Goal: Information Seeking & Learning: Learn about a topic

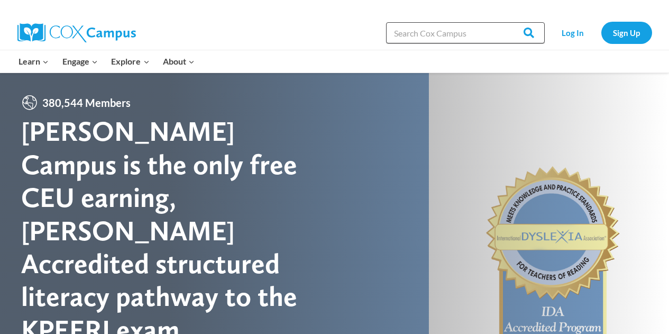
click at [467, 31] on input "Search in [URL][DOMAIN_NAME]" at bounding box center [465, 32] width 159 height 21
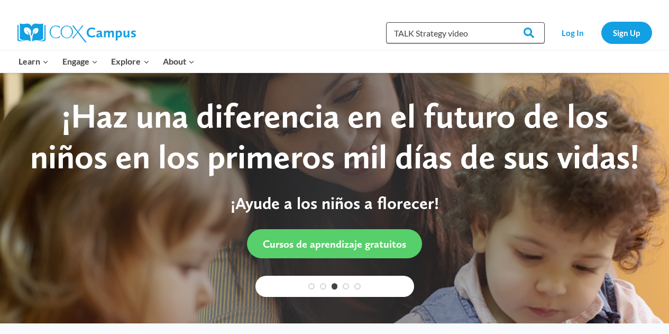
type input "TALK Strategy video"
click at [504, 22] on input "Search" at bounding box center [524, 32] width 41 height 21
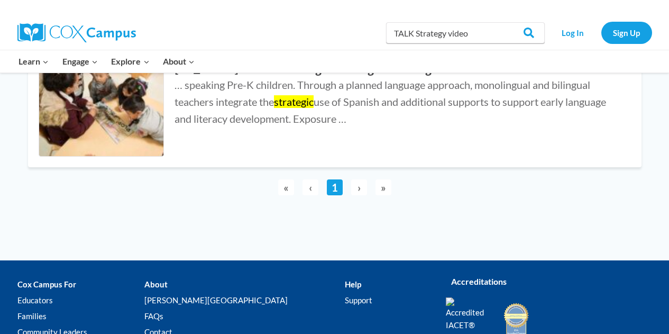
scroll to position [503, 0]
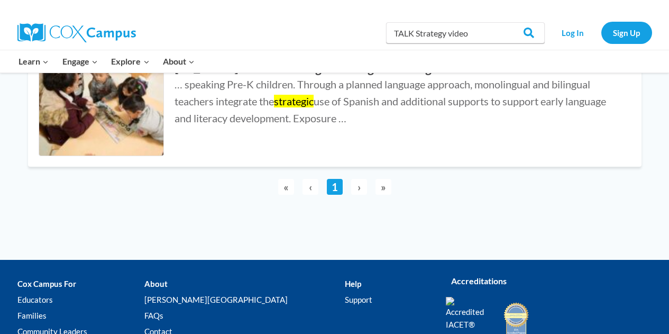
click at [361, 188] on span "›" at bounding box center [359, 187] width 16 height 16
click at [356, 188] on span "›" at bounding box center [359, 187] width 16 height 16
click at [386, 187] on span "»" at bounding box center [384, 187] width 16 height 16
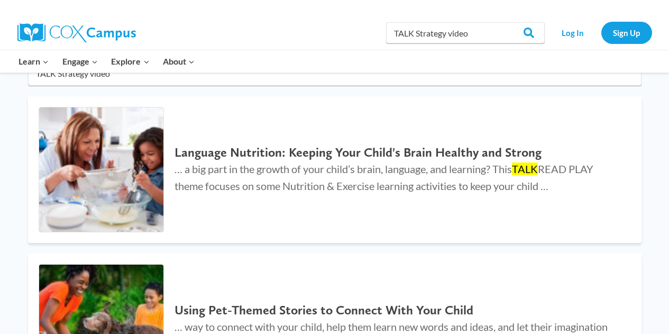
scroll to position [102, 0]
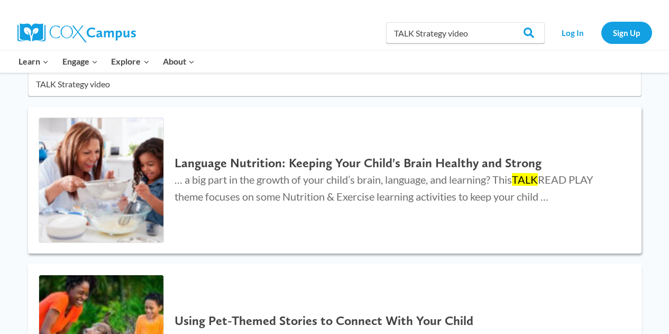
click at [434, 173] on span "… a big part in the growth of your child’s brain, language, and learning? This …" at bounding box center [384, 188] width 419 height 30
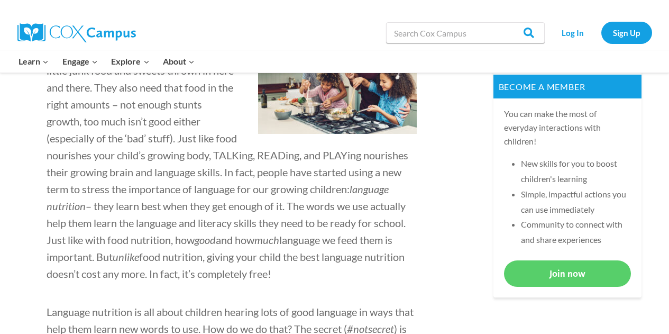
scroll to position [219, 0]
